Goal: Task Accomplishment & Management: Use online tool/utility

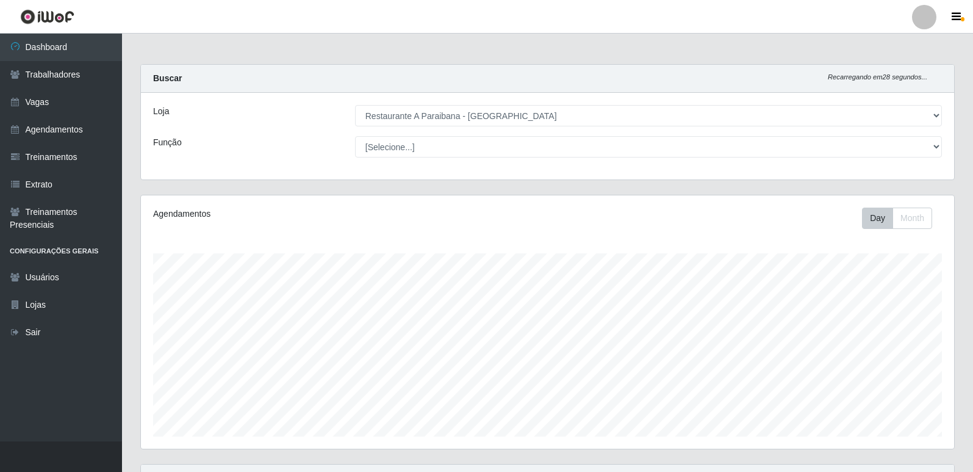
select select "342"
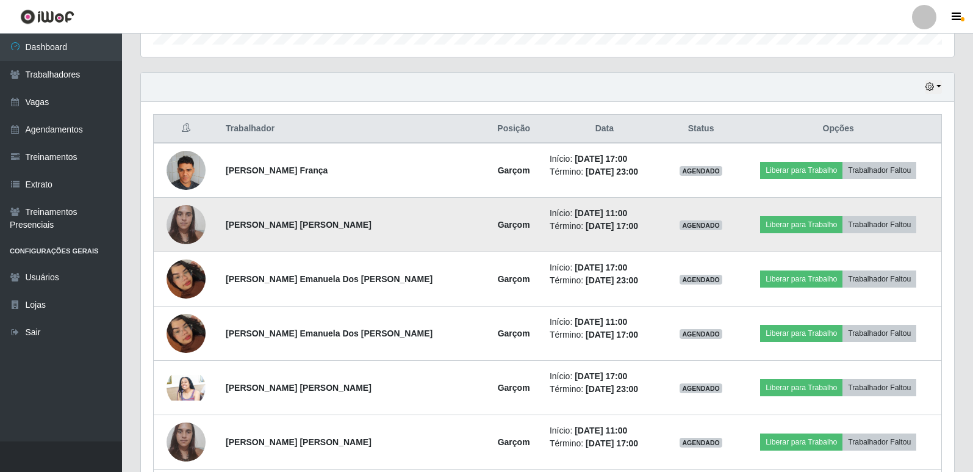
scroll to position [414, 0]
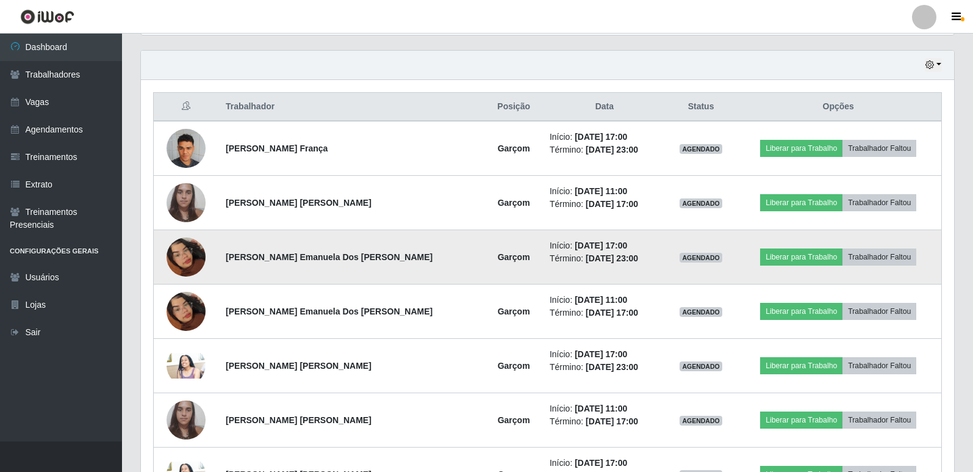
click at [184, 257] on img at bounding box center [186, 257] width 39 height 70
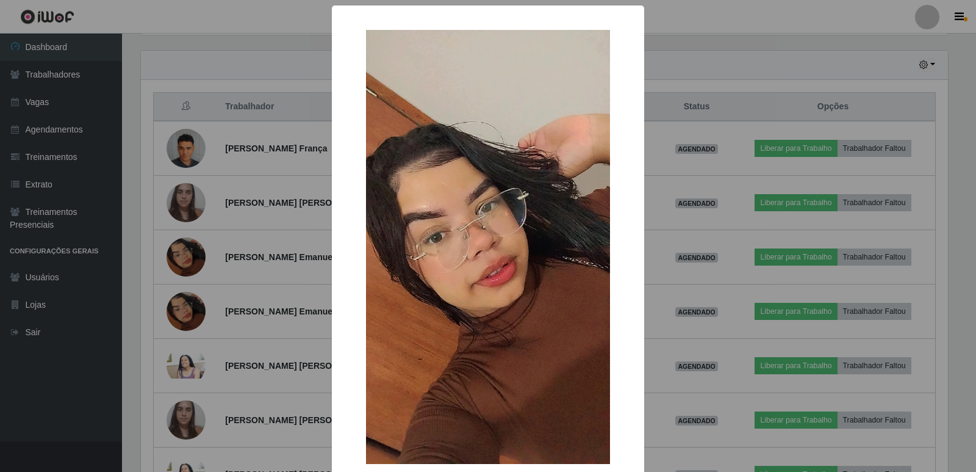
click at [96, 93] on div "× OK Cancel" at bounding box center [488, 236] width 976 height 472
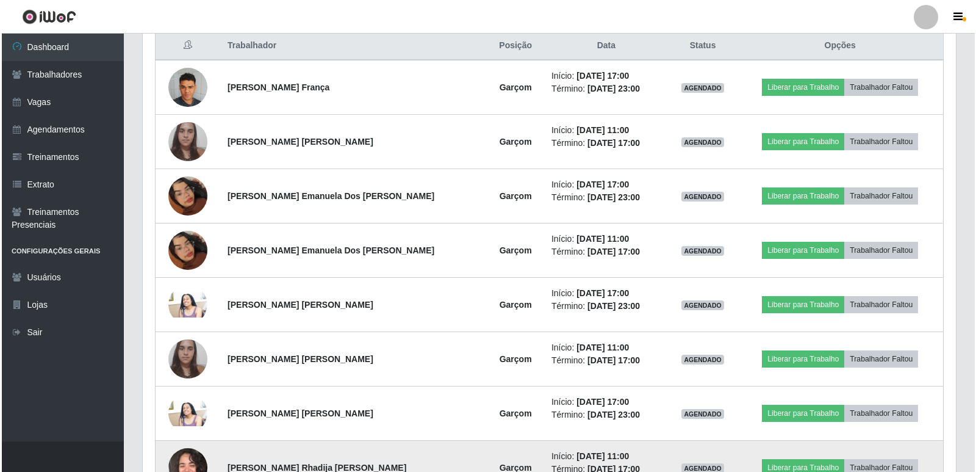
scroll to position [414, 0]
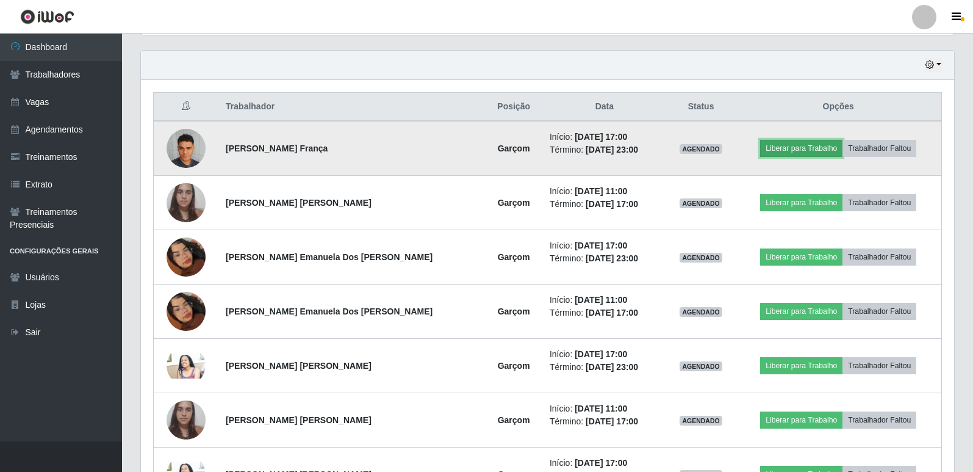
click at [817, 148] on button "Liberar para Trabalho" at bounding box center [801, 148] width 82 height 17
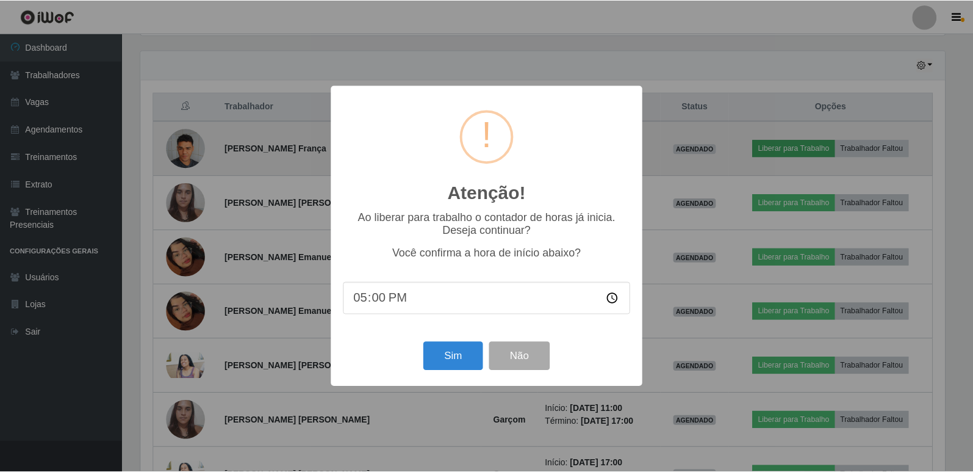
scroll to position [253, 807]
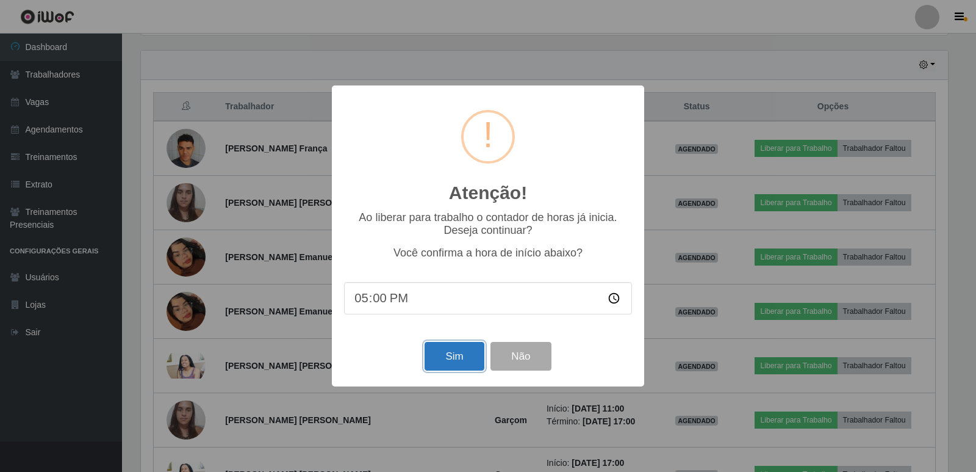
click at [450, 360] on button "Sim" at bounding box center [454, 356] width 59 height 29
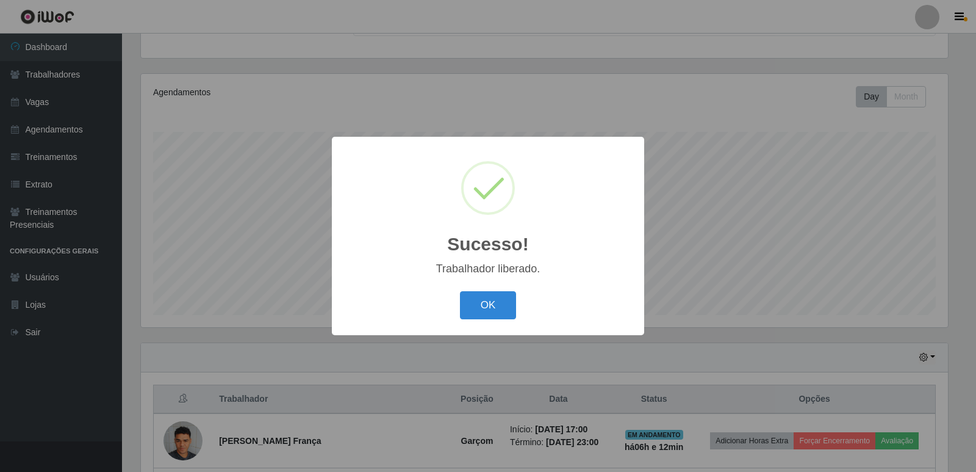
click at [505, 303] on button "OK" at bounding box center [488, 305] width 57 height 29
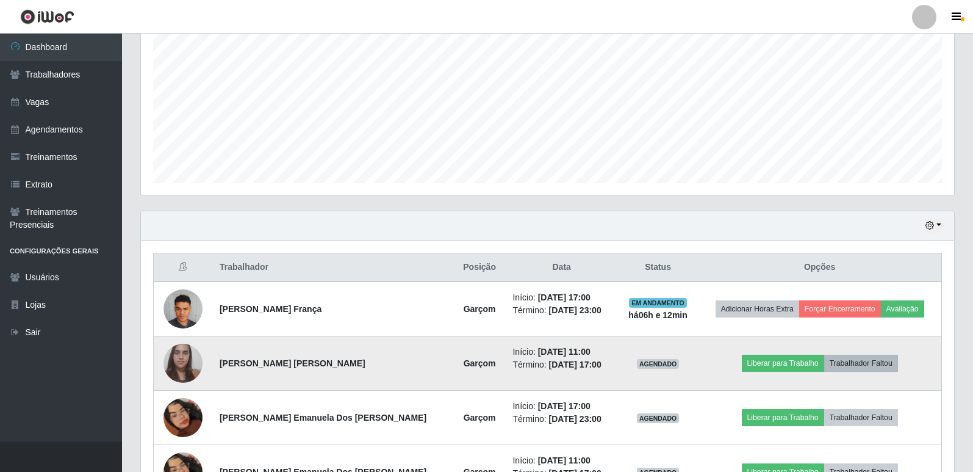
scroll to position [305, 0]
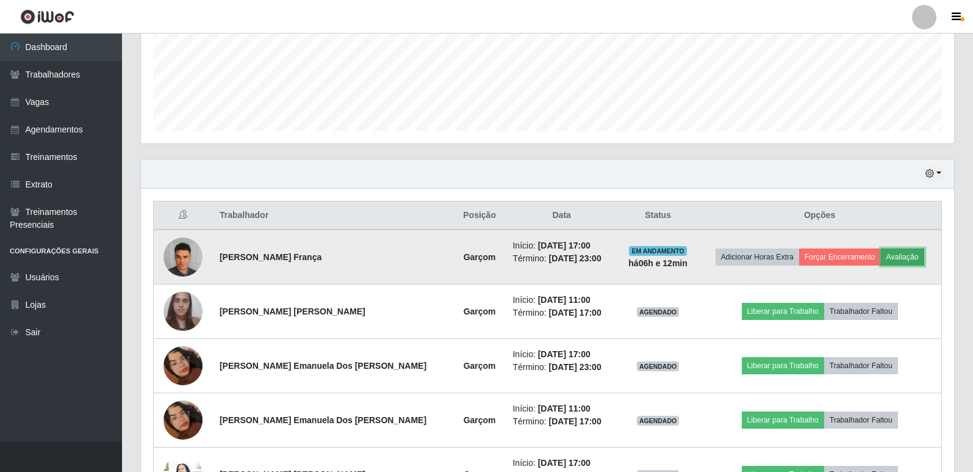
click at [886, 256] on button "Avaliação" at bounding box center [902, 256] width 43 height 17
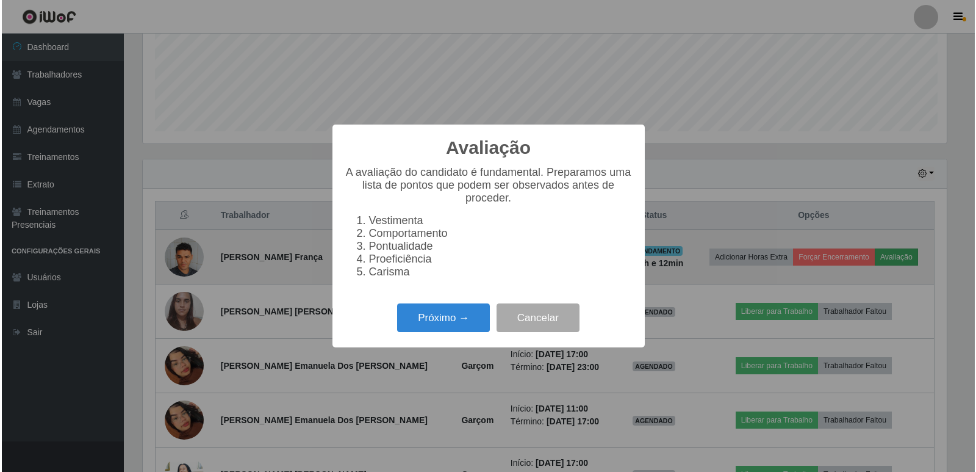
scroll to position [253, 807]
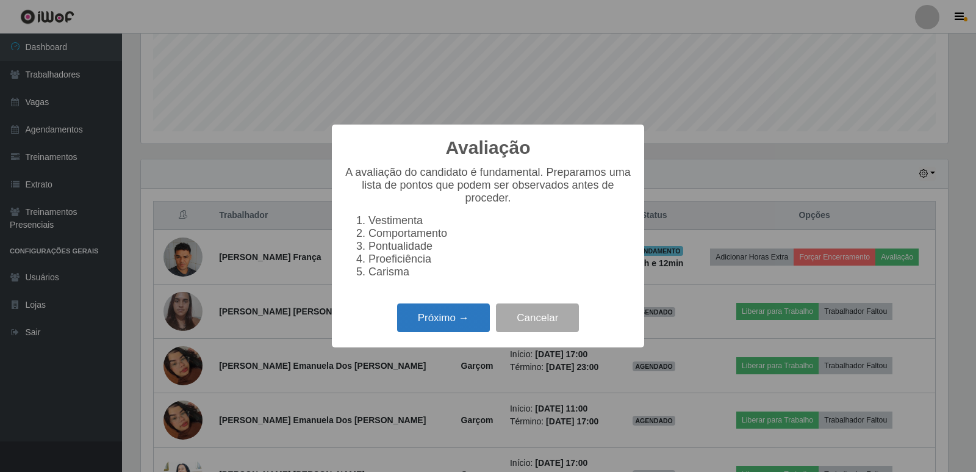
click at [485, 327] on button "Próximo →" at bounding box center [443, 317] width 93 height 29
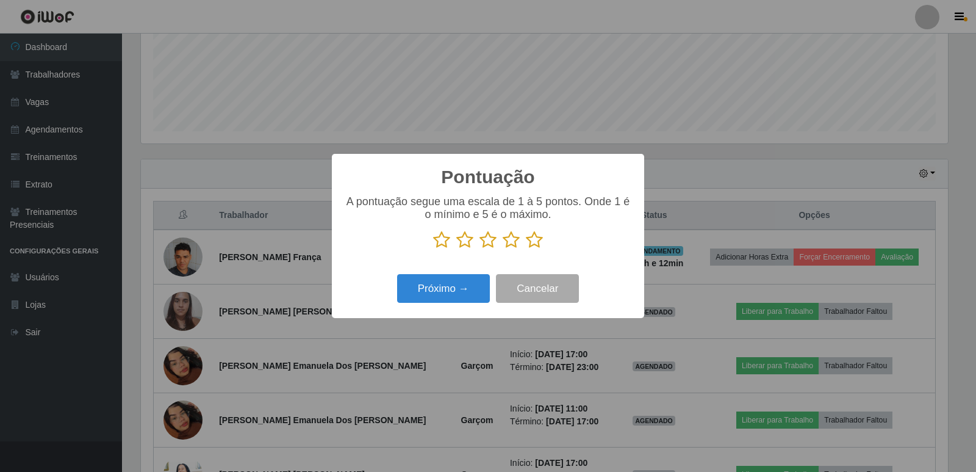
scroll to position [610042, 609488]
click at [528, 245] on icon at bounding box center [534, 240] width 17 height 18
click at [526, 249] on input "radio" at bounding box center [526, 249] width 0 height 0
click at [470, 289] on button "Próximo →" at bounding box center [443, 288] width 93 height 29
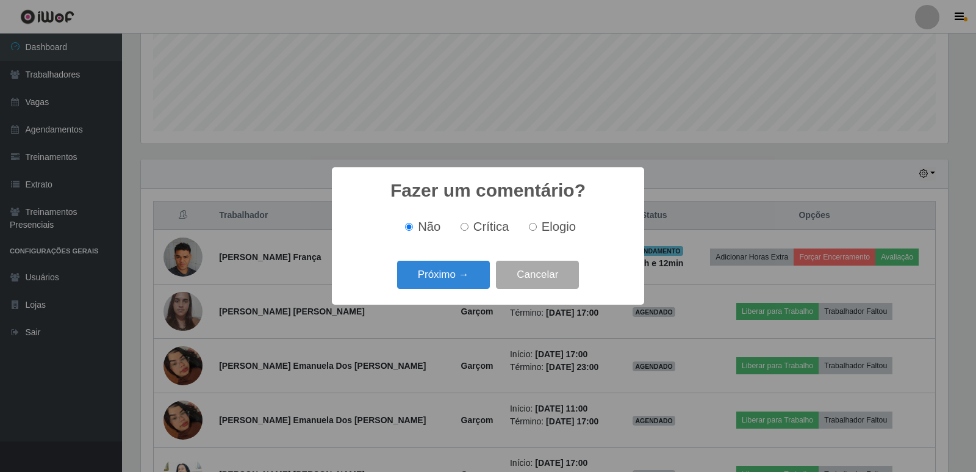
click at [532, 223] on label "Elogio" at bounding box center [550, 227] width 52 height 14
click at [532, 223] on input "Elogio" at bounding box center [533, 227] width 8 height 8
radio input "true"
click at [476, 273] on button "Próximo →" at bounding box center [443, 275] width 93 height 29
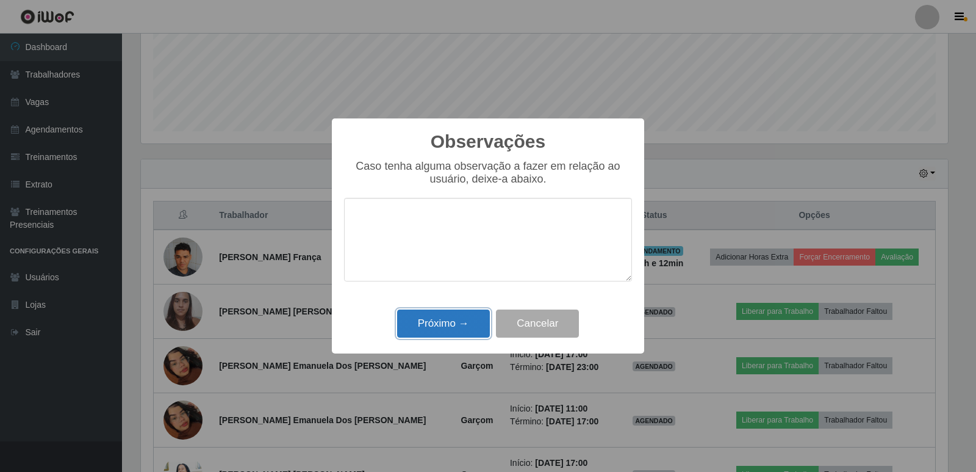
click at [428, 316] on button "Próximo →" at bounding box center [443, 323] width 93 height 29
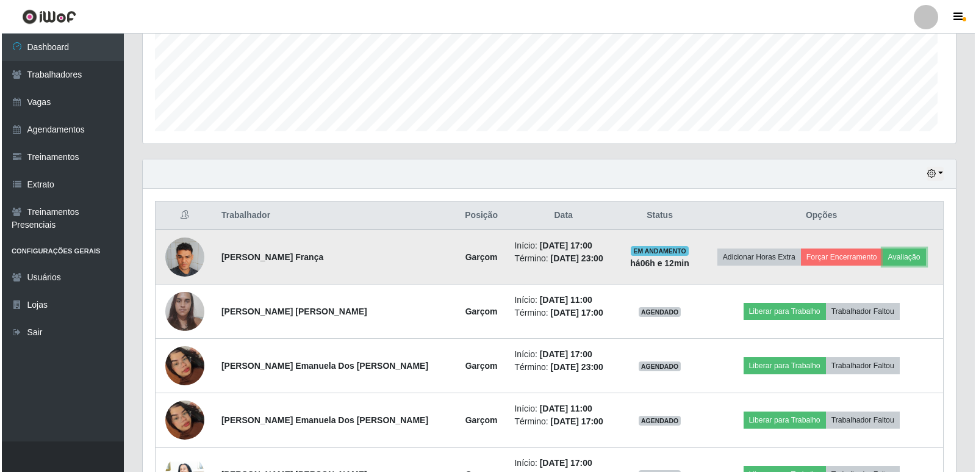
scroll to position [253, 814]
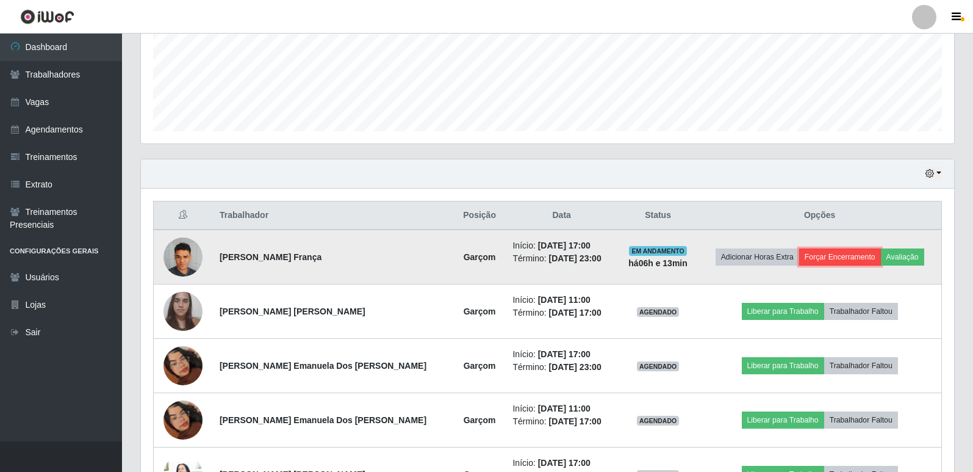
click at [839, 256] on button "Forçar Encerramento" at bounding box center [840, 256] width 82 height 17
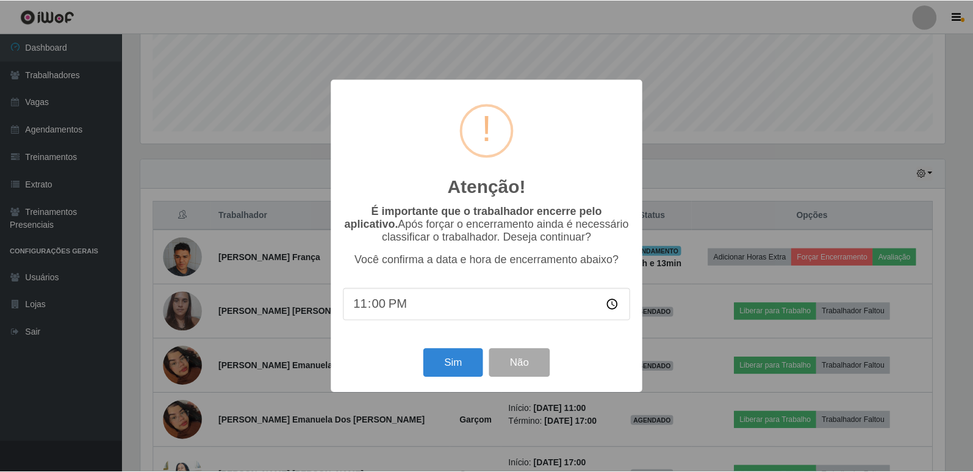
scroll to position [253, 807]
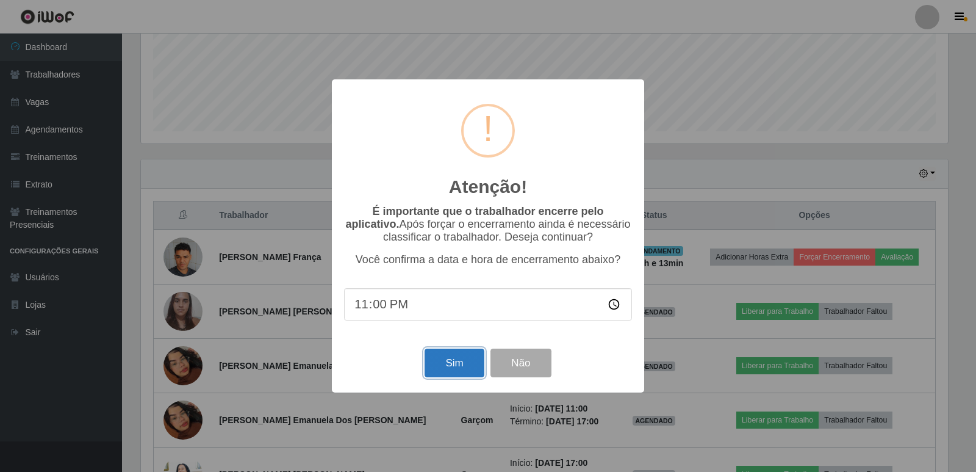
click at [453, 372] on button "Sim" at bounding box center [454, 362] width 59 height 29
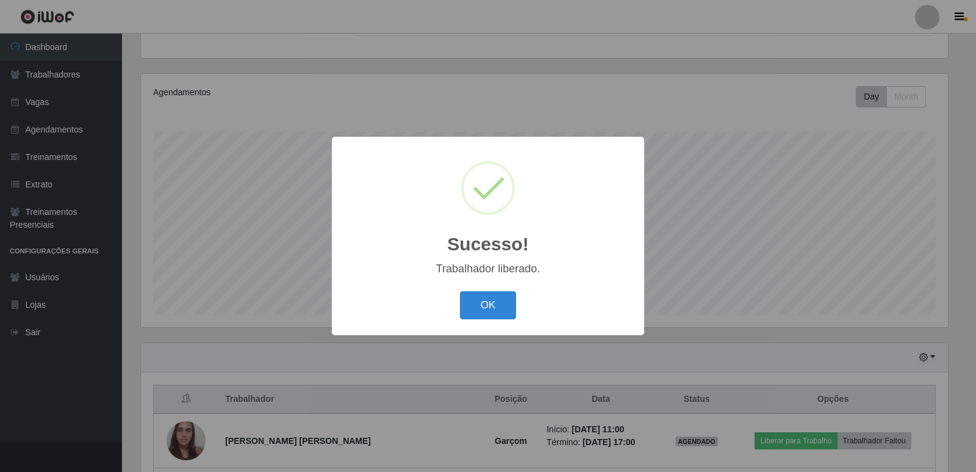
click at [468, 301] on button "OK" at bounding box center [488, 305] width 57 height 29
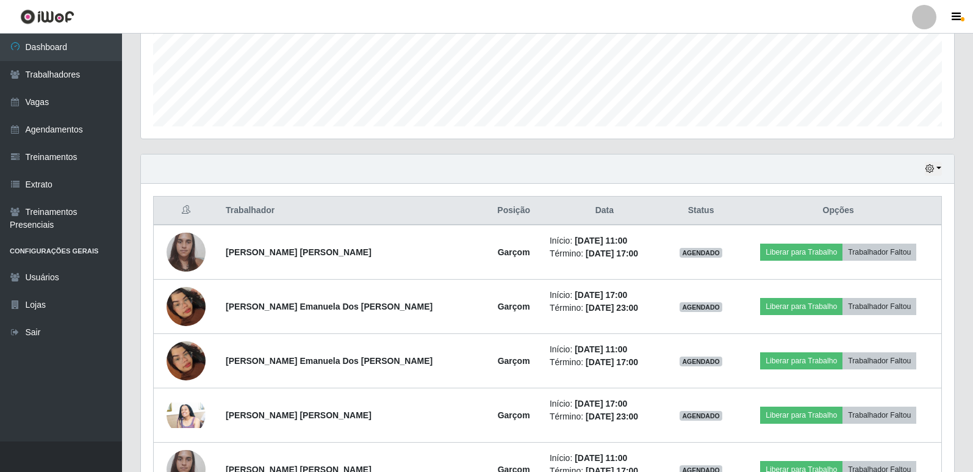
scroll to position [305, 0]
